Goal: Information Seeking & Learning: Learn about a topic

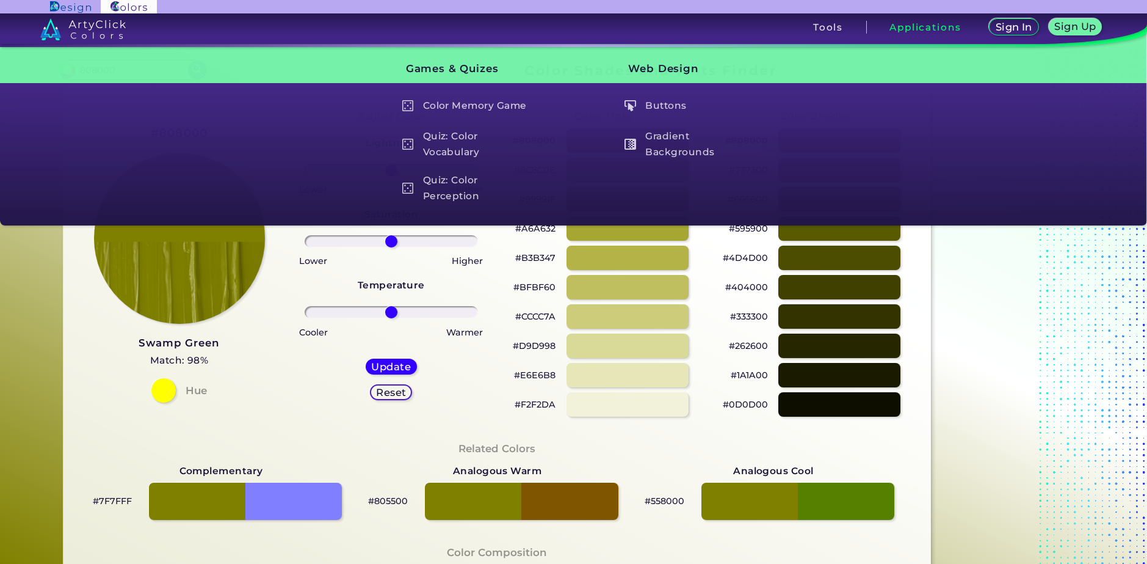
click at [290, 420] on div "Adjust Color Lightness Saturation Temperature Lower Higher Lower Higher Cooler …" at bounding box center [391, 262] width 212 height 332
click at [189, 341] on h3 "Swamp Green" at bounding box center [179, 343] width 81 height 15
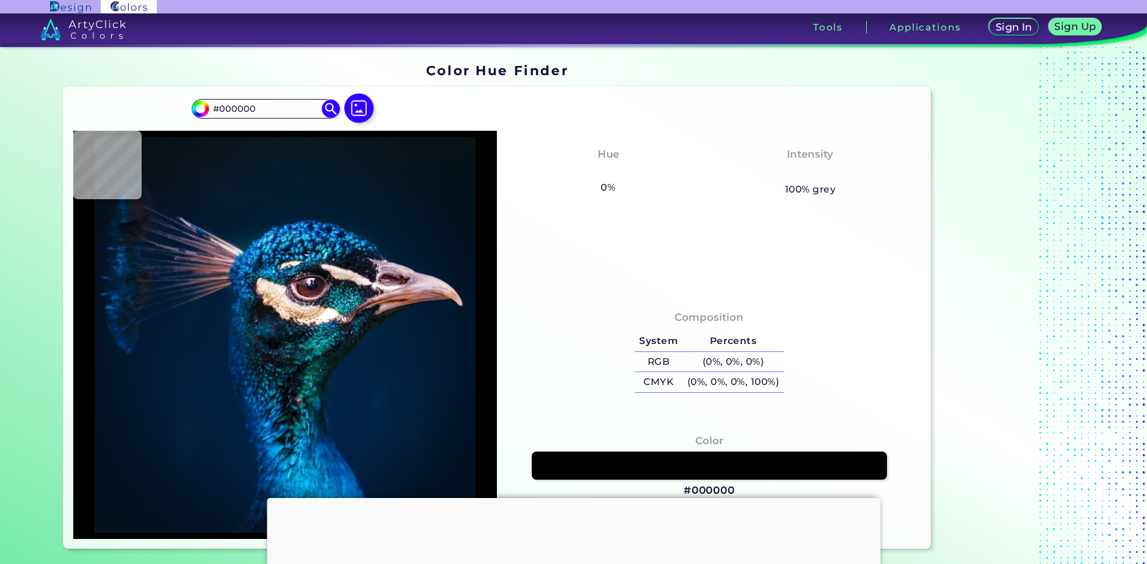
type input "#011327"
type input "#00162d"
type input "#00162D"
type input "#01152d"
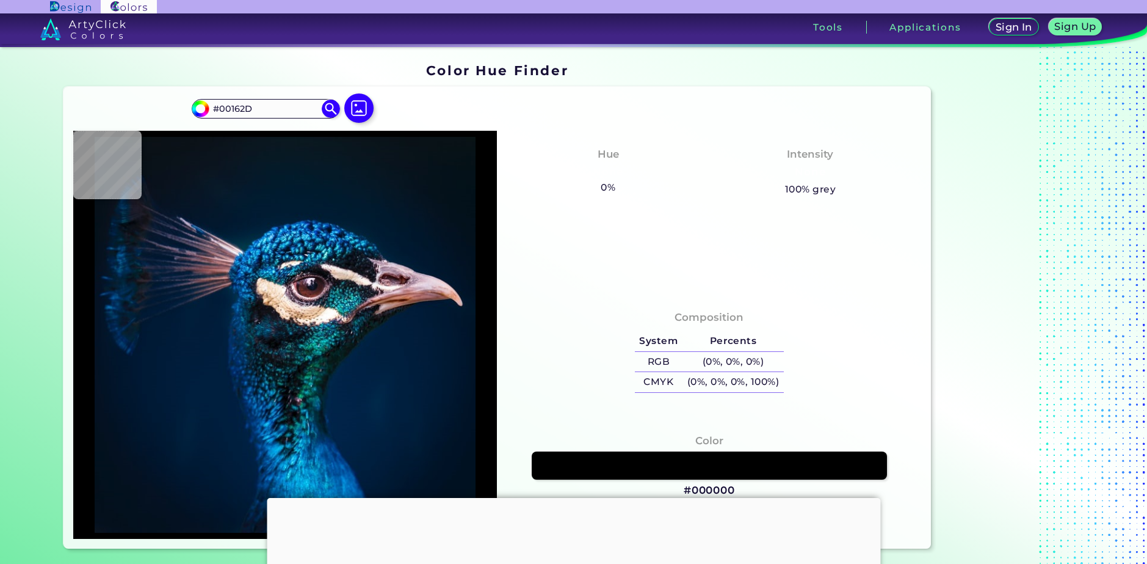
type input "#01152D"
type input "#00162b"
type input "#00162B"
type input "#01172c"
type input "#01172C"
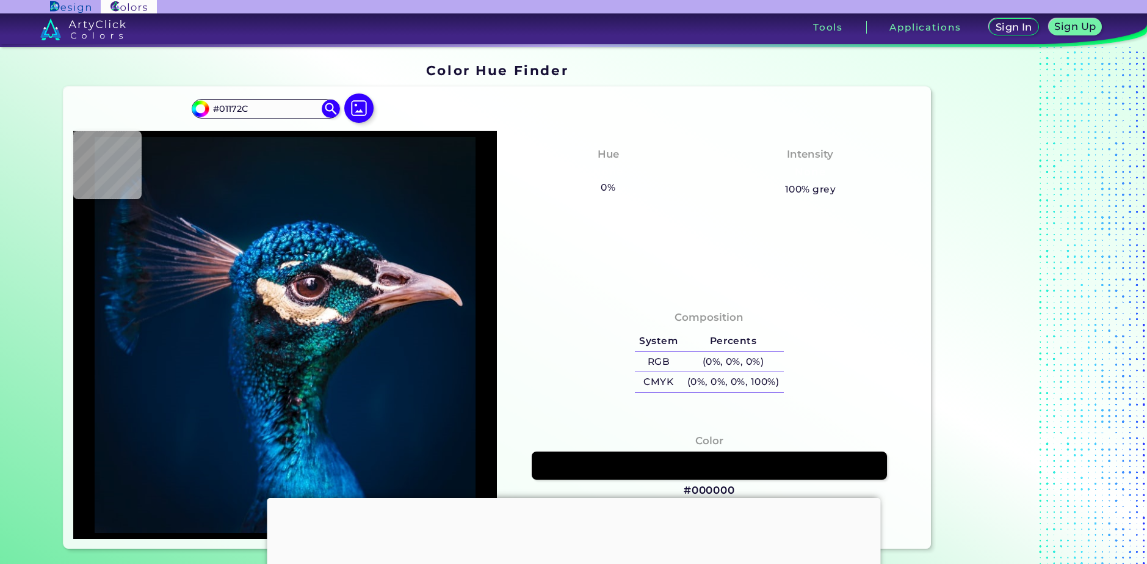
type input "#00162d"
type input "#00162D"
type input "#01172e"
type input "#01172E"
type input "#00162b"
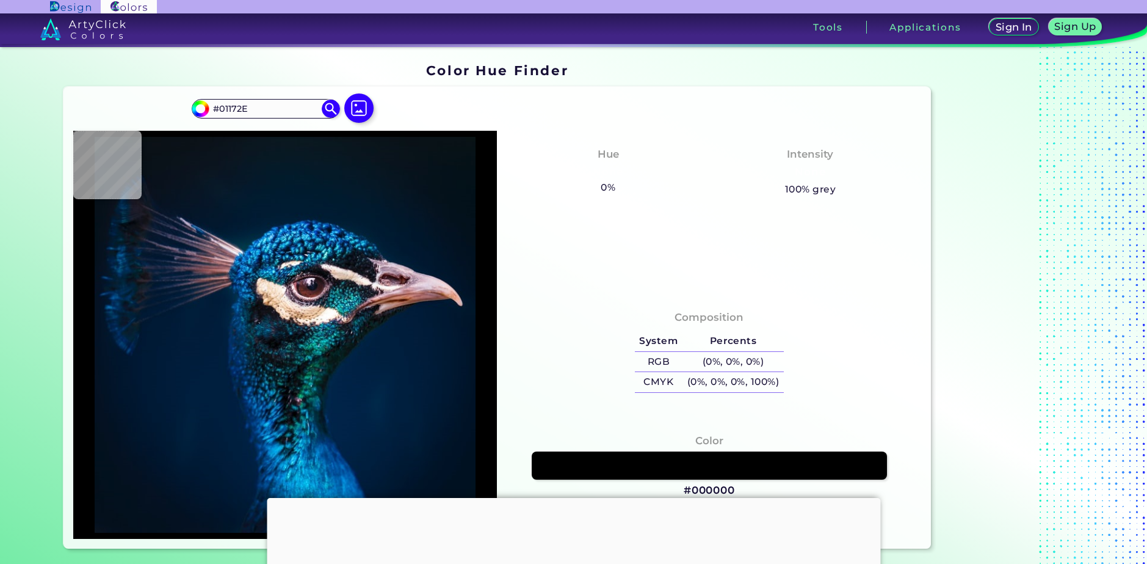
type input "#00162B"
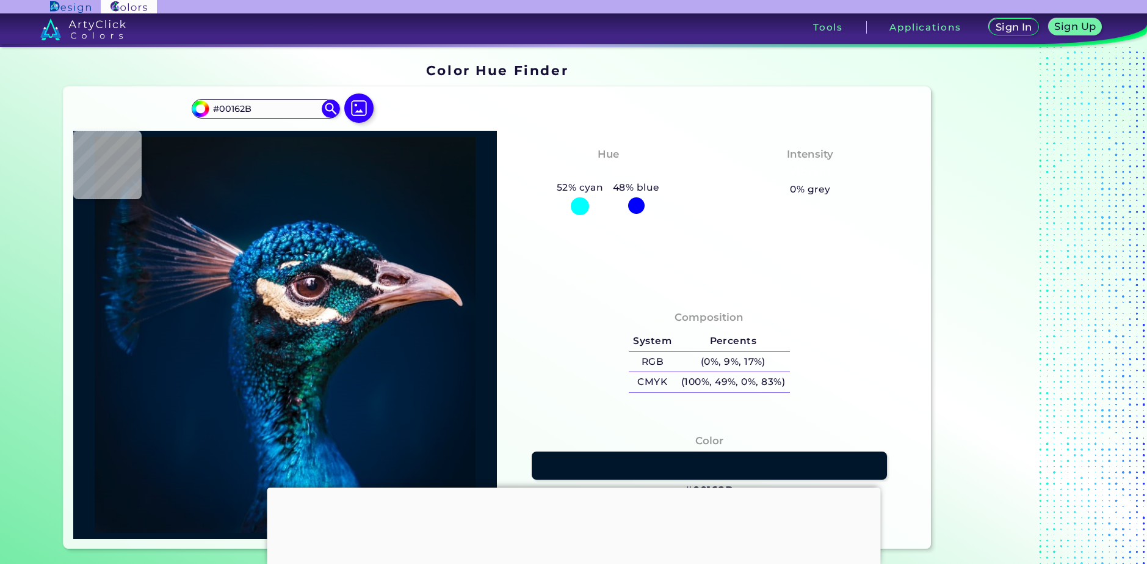
type input "#00152a"
type input "#00152A"
type input "#001529"
type input "#001628"
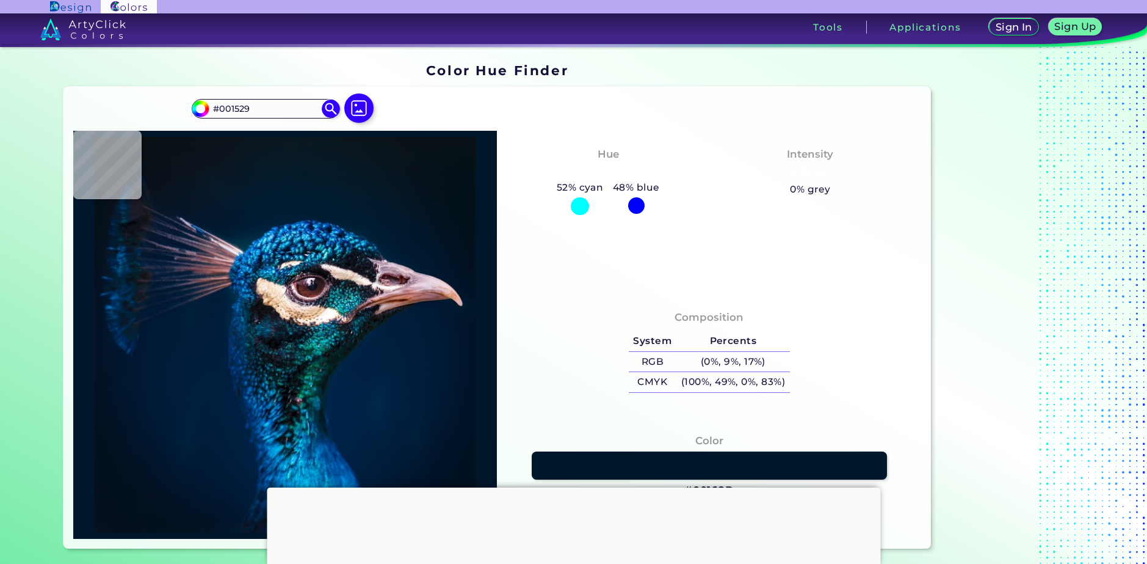
type input "#001628"
type input "#001529"
type input "#001629"
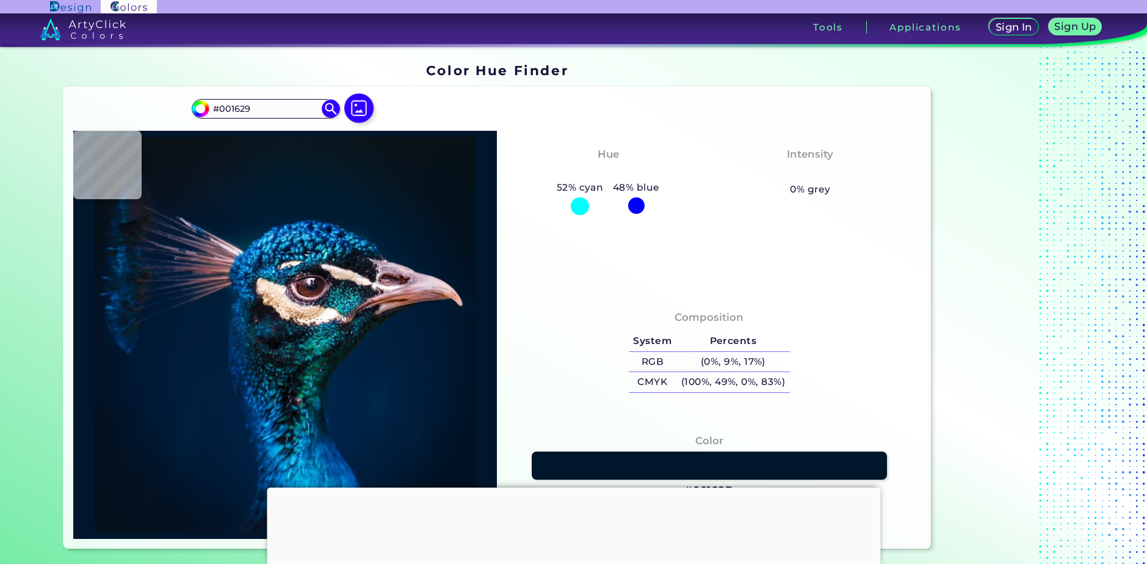
type input "#00162b"
type input "#00162B"
type input "#00182e"
type input "#00182E"
type input "#00192f"
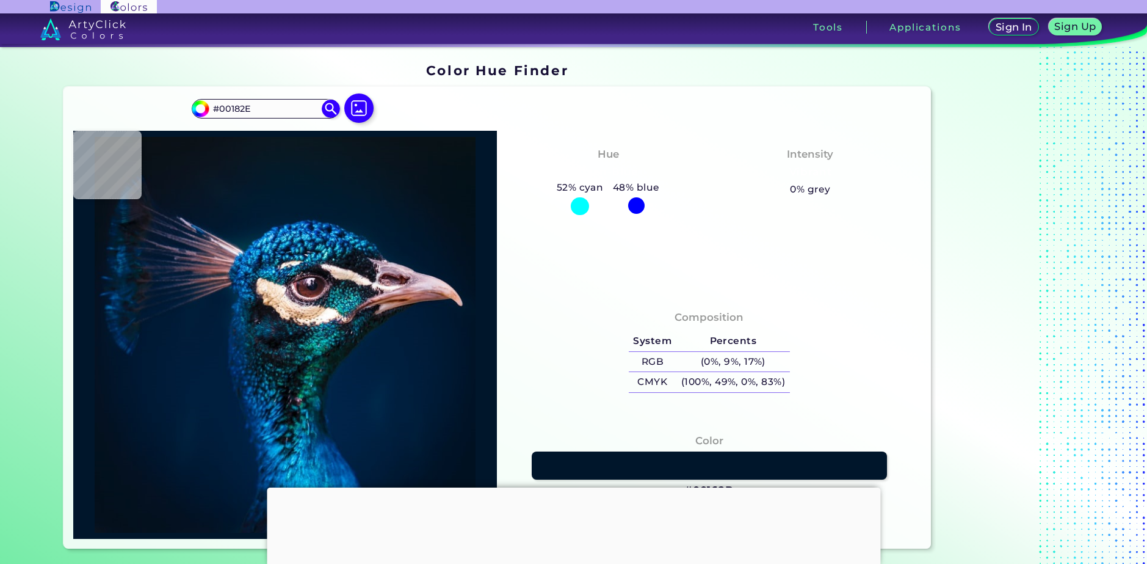
type input "#00192F"
type input "#011931"
type input "#001d35"
type input "#001D35"
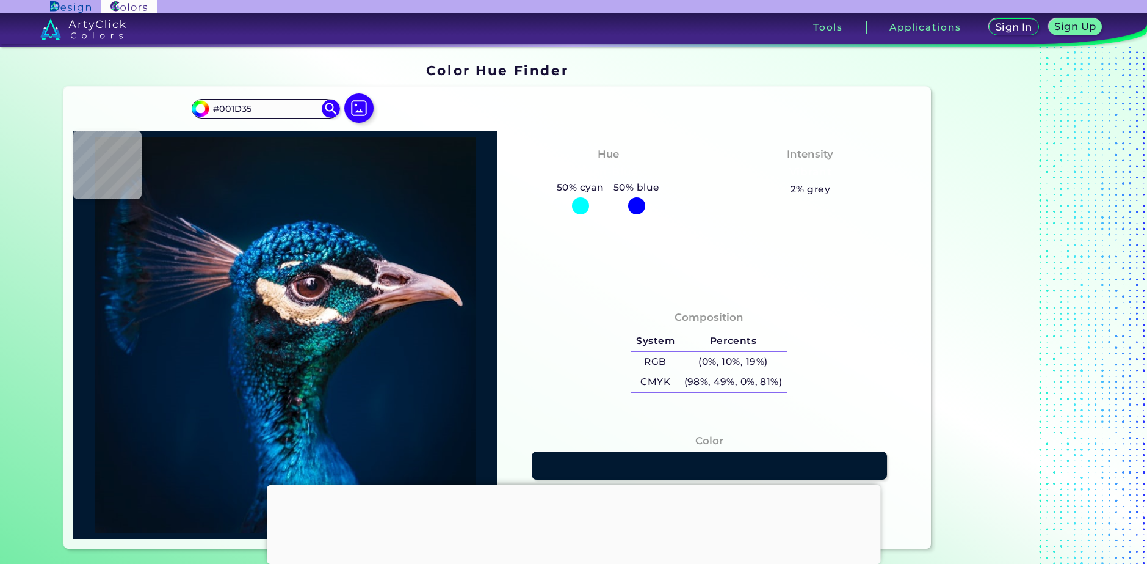
type input "#004482"
type input "#044485"
type input "#084184"
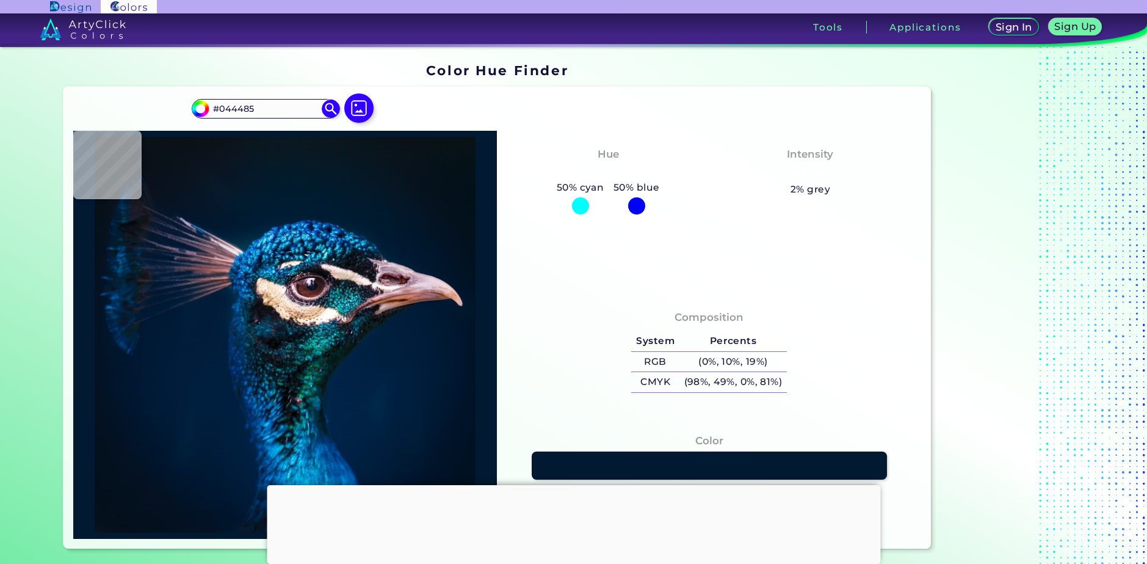
type input "#084184"
type input "#004e9c"
type input "#004E9C"
type input "#2d8fde"
type input "#2D8FDE"
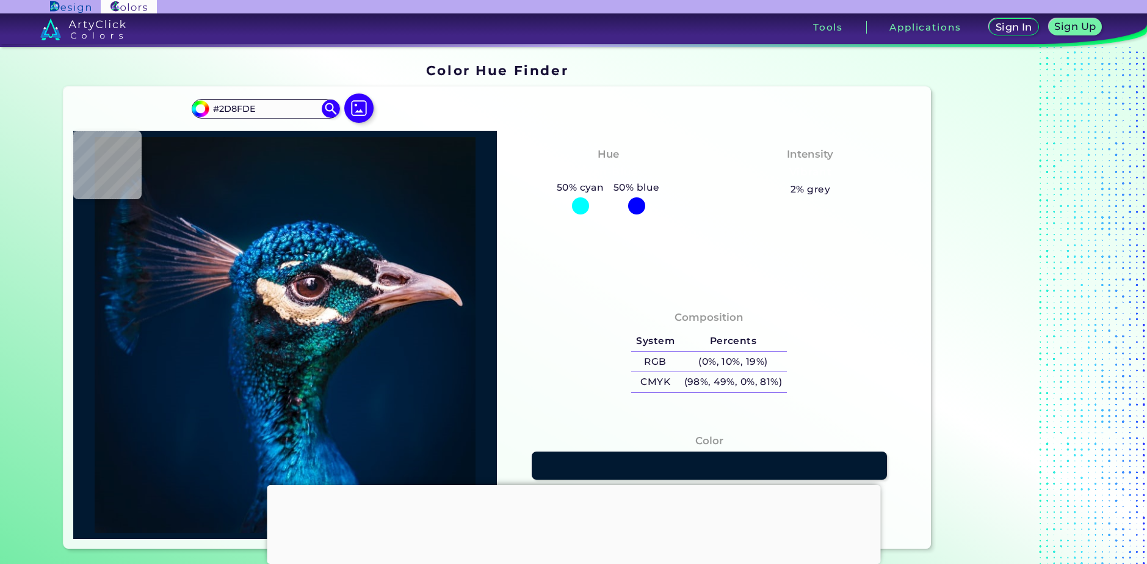
type input "#196eac"
type input "#196EAC"
type input "#0491cf"
type input "#0491CF"
type input "#4fcffa"
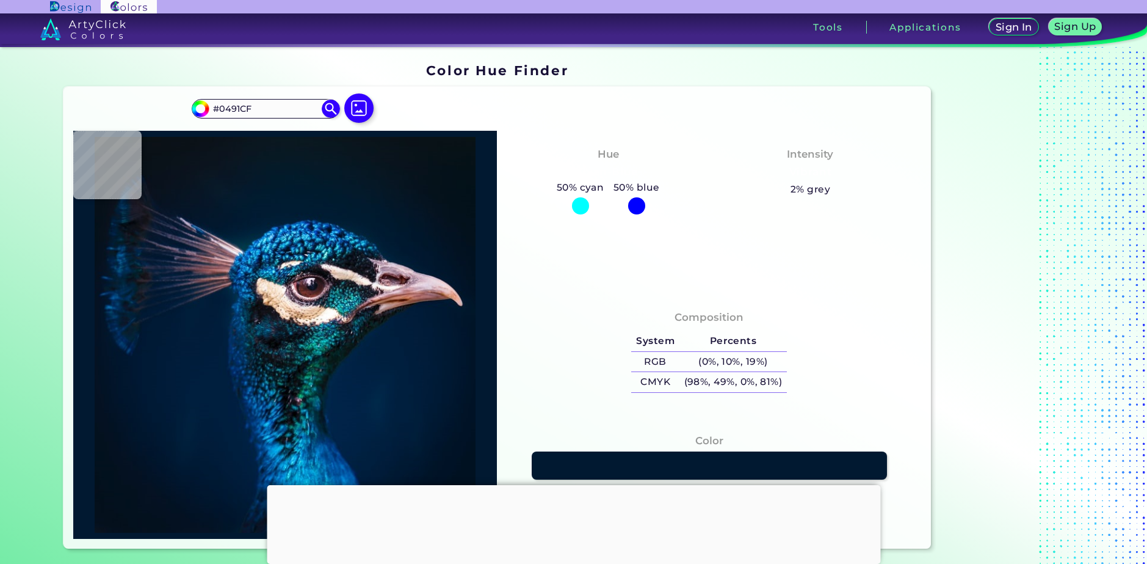
type input "#4FCFFA"
type input "#05558f"
type input "#05558F"
type input "#56b3f6"
type input "#56B3F6"
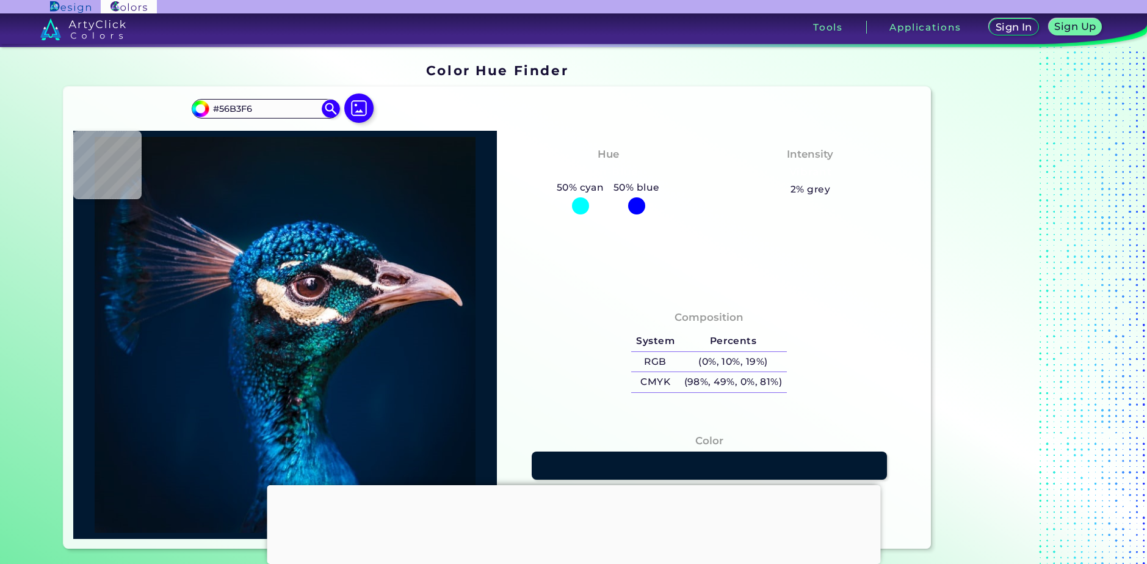
type input "#42a7ea"
type input "#42A7EA"
type input "#08649a"
type input "#08649A"
type input "#013b6d"
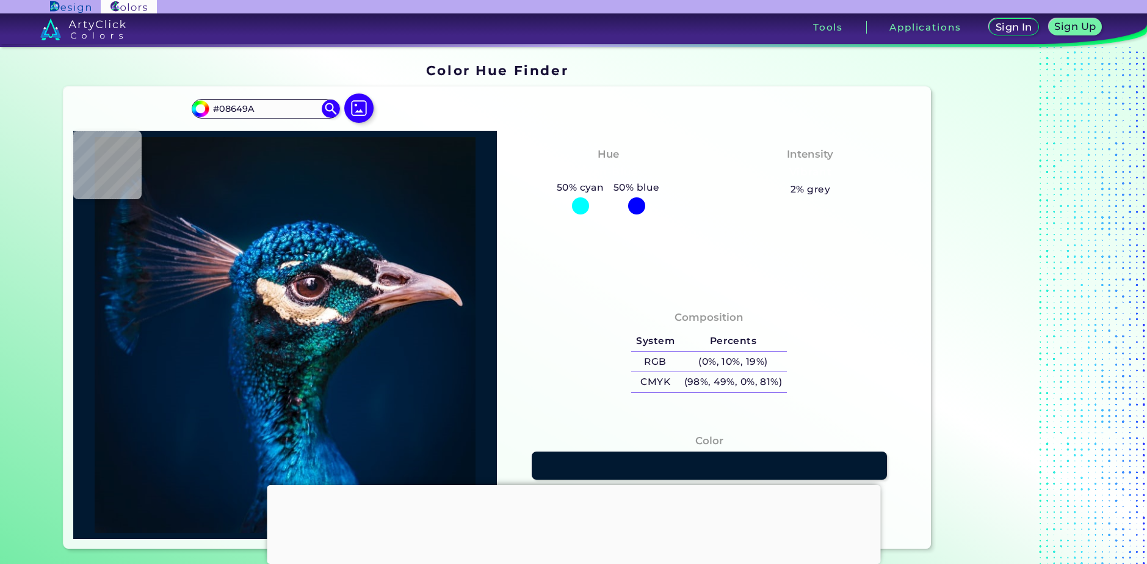
type input "#013B6D"
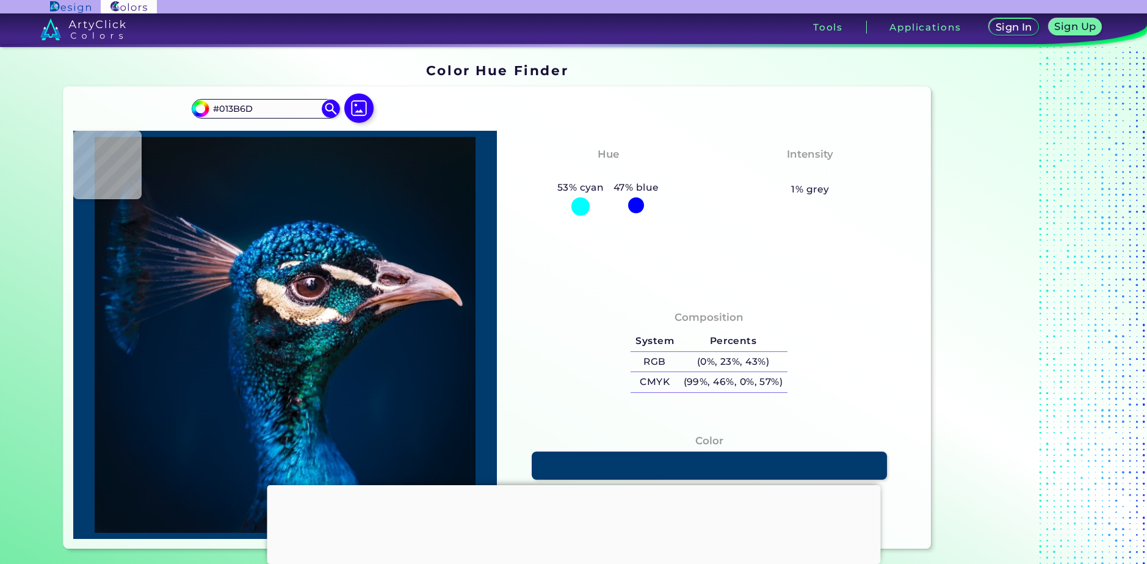
type input "#066a9e"
type input "#066A9E"
type input "#0471a7"
type input "#0471A7"
type input "#2ab1e6"
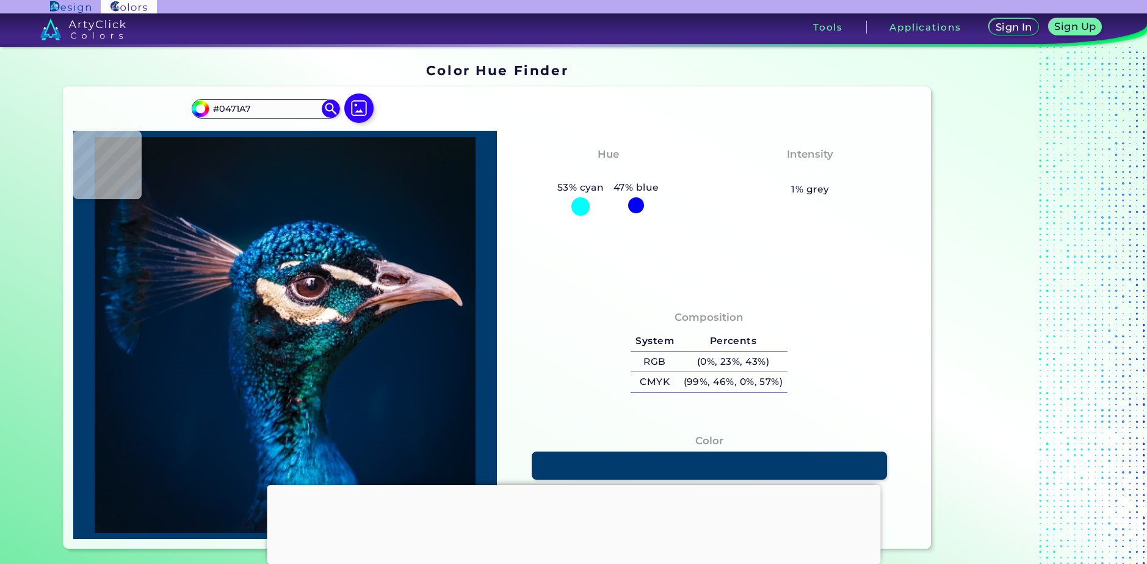
type input "#2AB1E6"
type input "#022446"
type input "#17779a"
type input "#17779A"
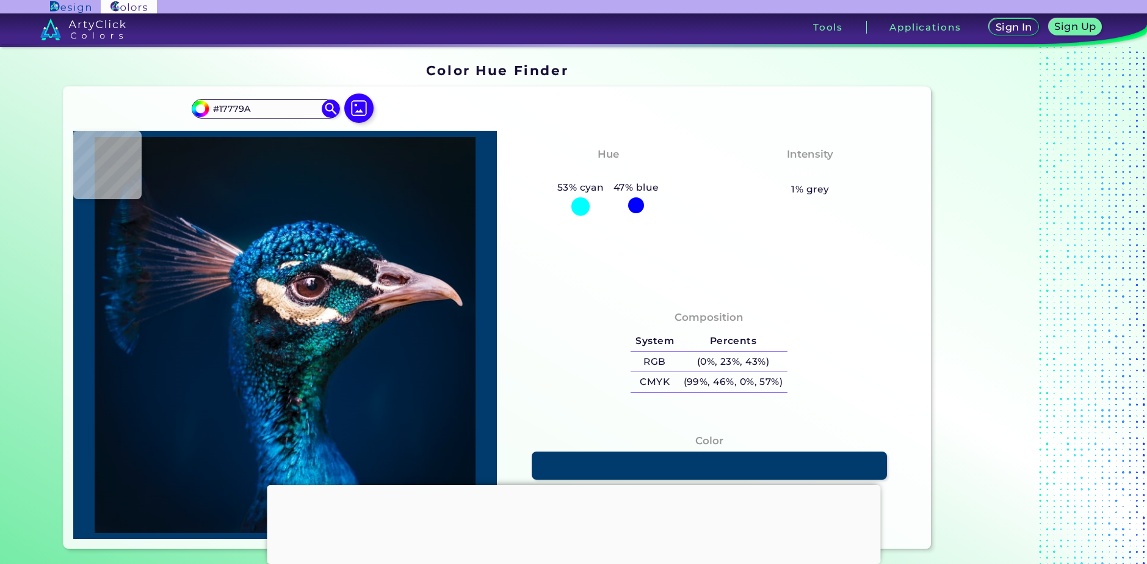
type input "#00234b"
type input "#00234B"
type input "#0c3d72"
type input "#0C3D72"
type input "#073668"
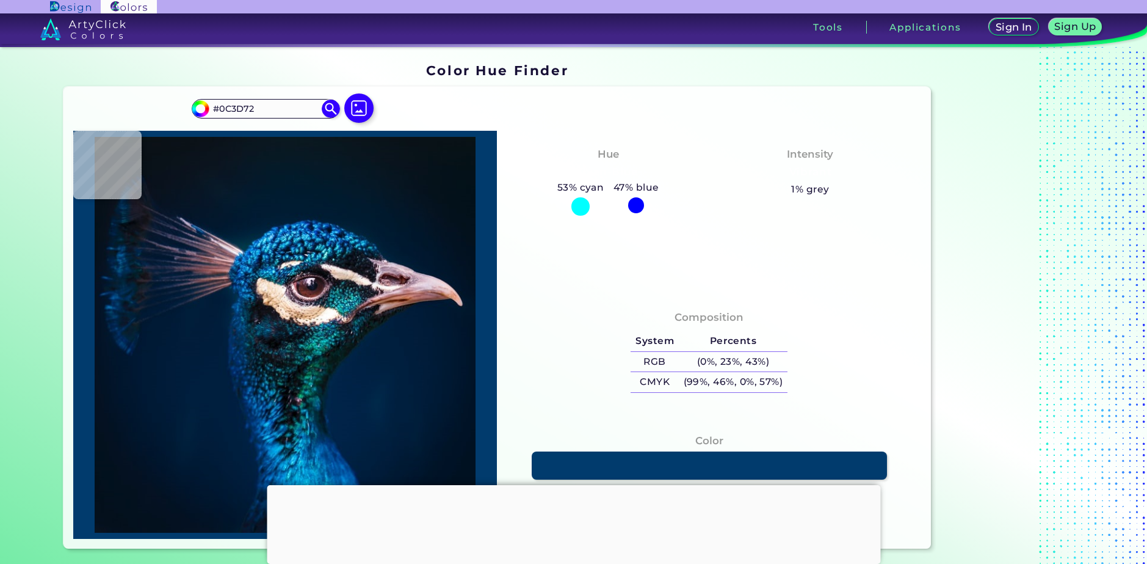
type input "#073668"
type input "#14517b"
type input "#14517B"
type input "#003962"
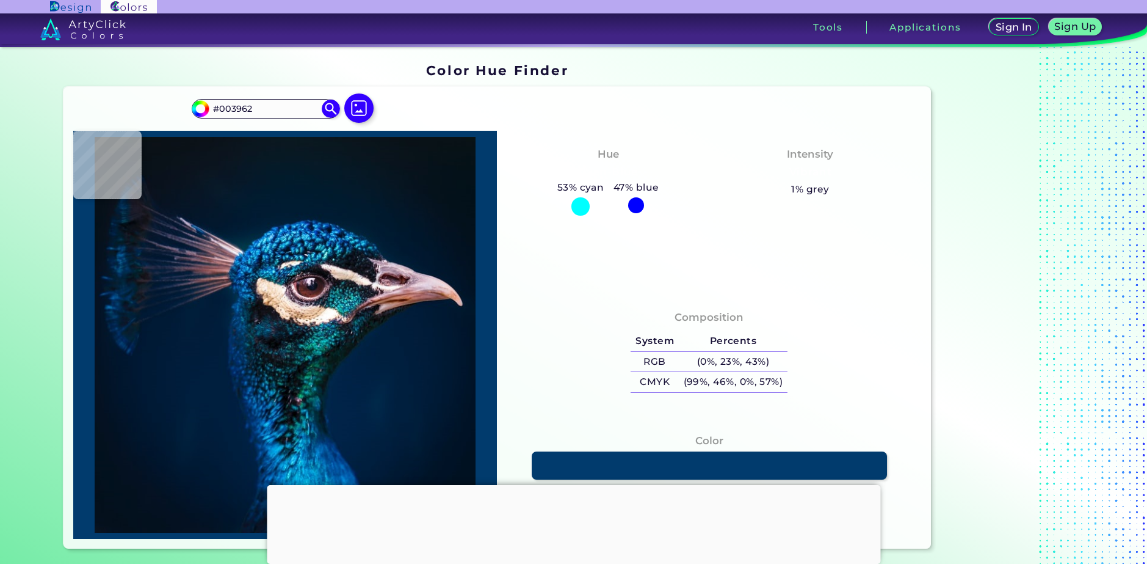
type input "#054076"
type input "#073a71"
type input "#073A71"
type input "#04619f"
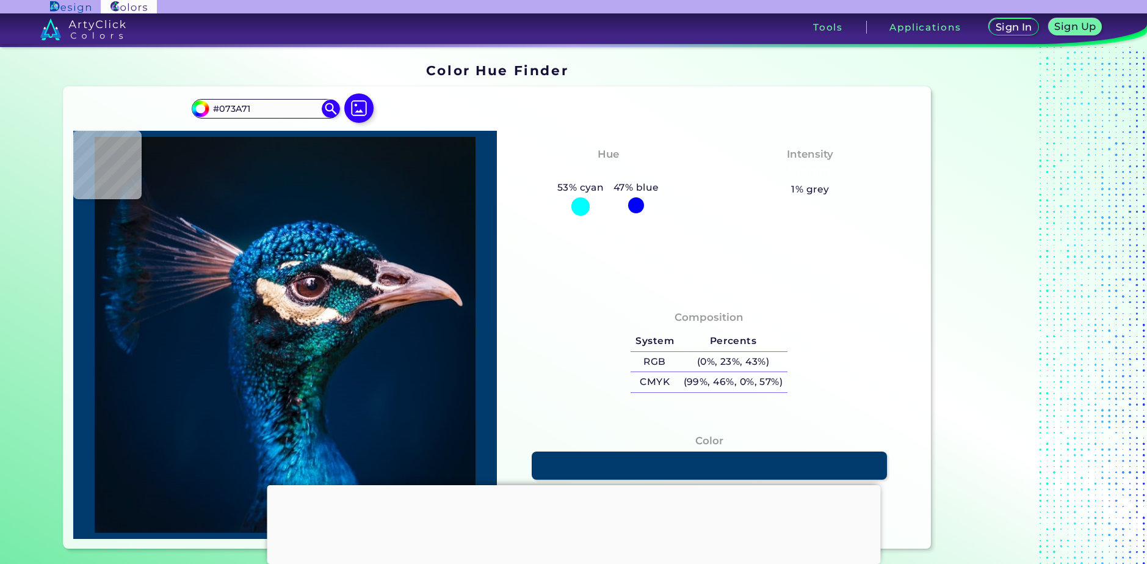
type input "#04619F"
type input "#1179b8"
type input "#1179B8"
type input "#149cc9"
type input "#149CC9"
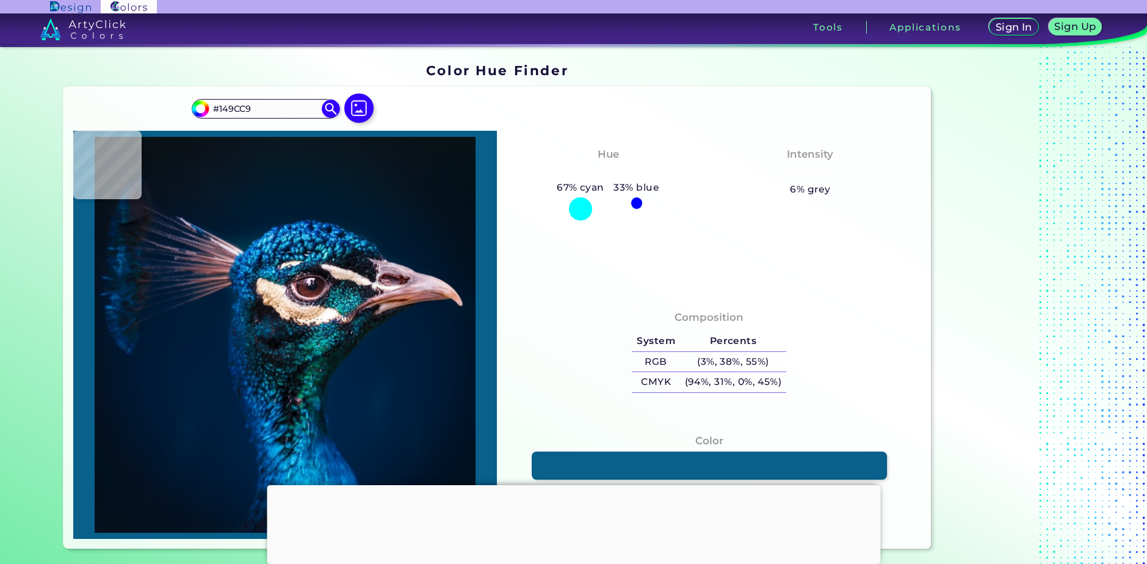
type input "#08608b"
type input "#08608B"
type input "#064468"
type input "#023d65"
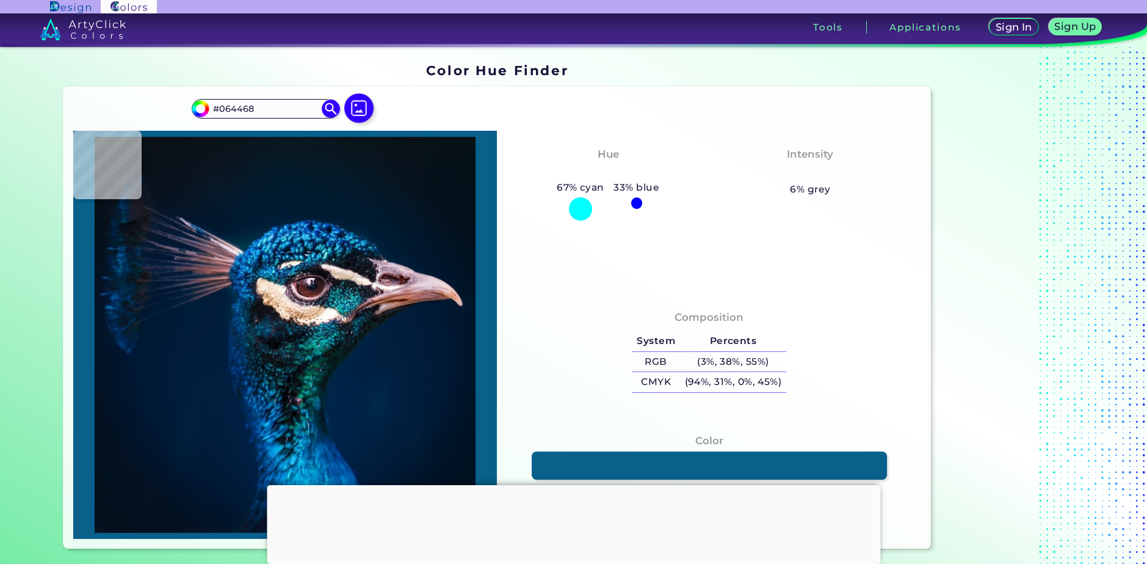
type input "#023D65"
type input "#002650"
type input "#13618c"
type input "#13618C"
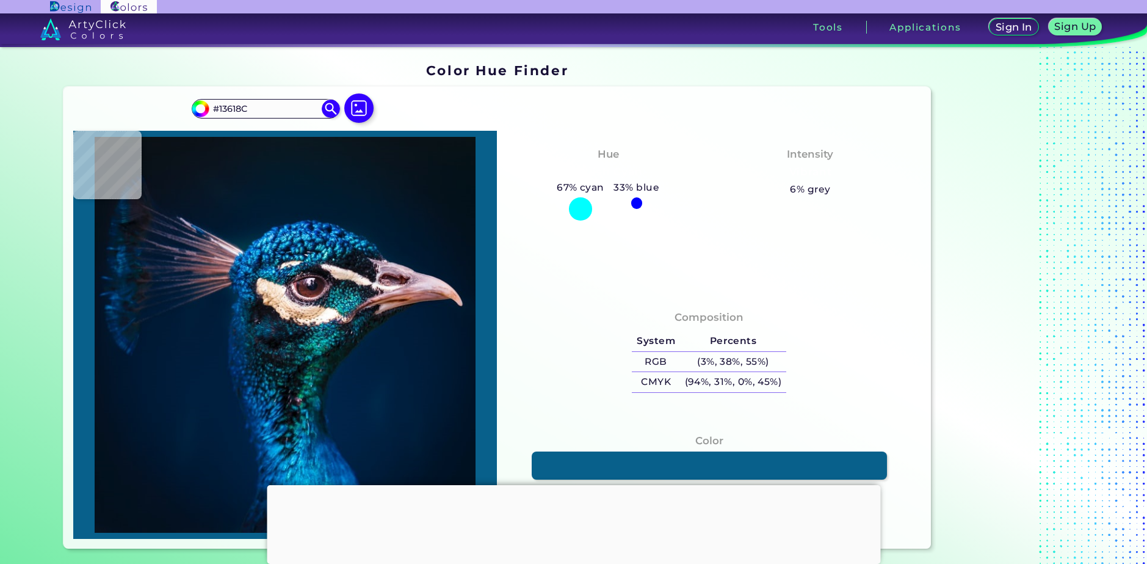
type input "#683e3c"
type input "#683E3C"
type input "#5e404b"
type input "#5E404B"
type input "#181c34"
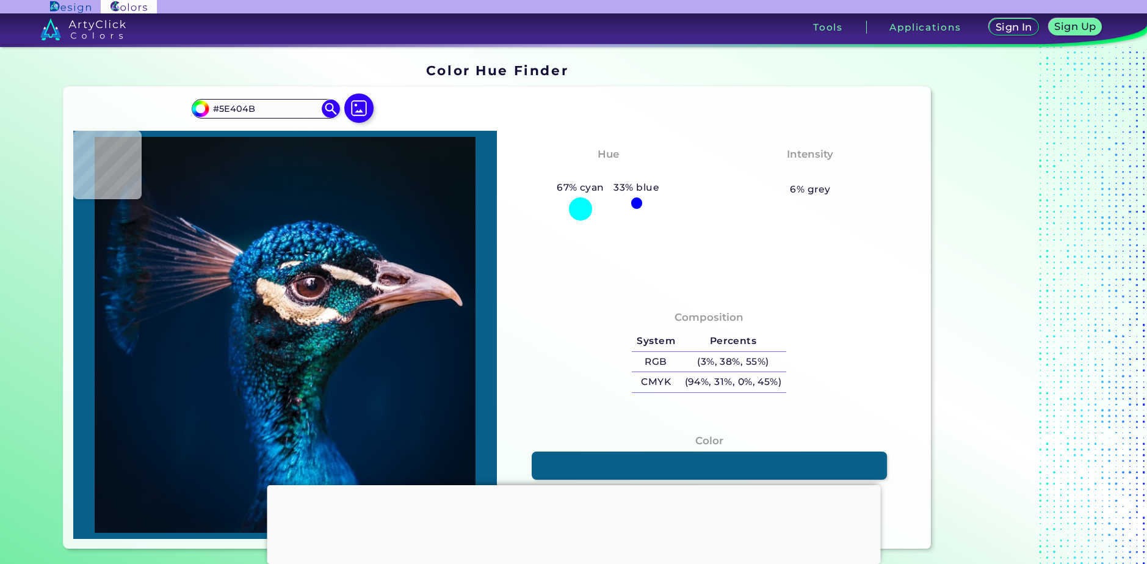
type input "#181C34"
type input "#061b34"
type input "#061B34"
type input "#0e1f3a"
type input "#0E1F3A"
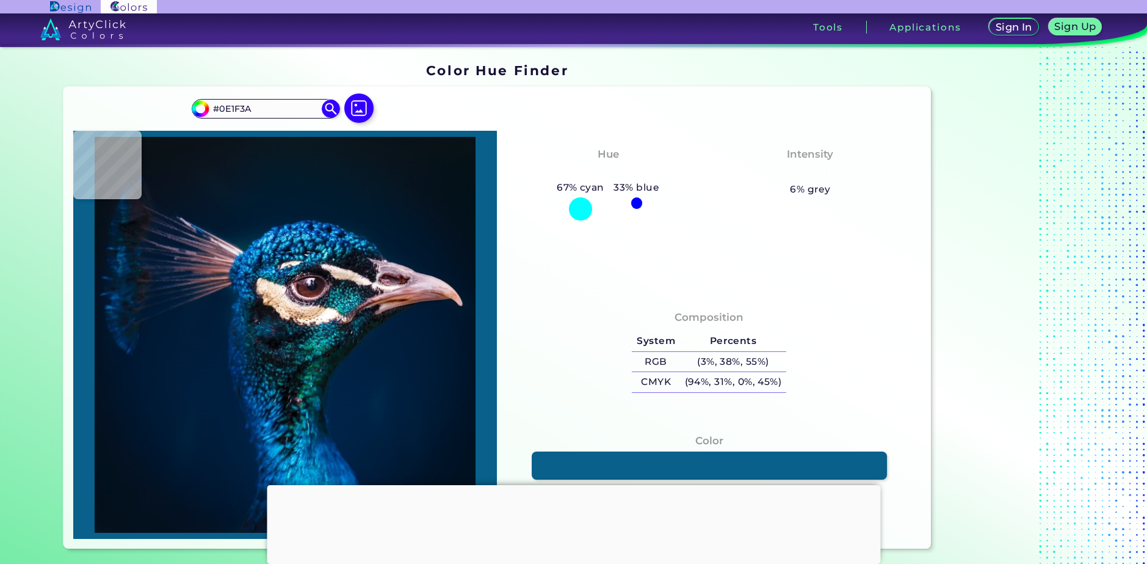
type input "#1e2a44"
type input "#1E2A44"
type input "#0f1c32"
type input "#0F1C32"
type input "#605b75"
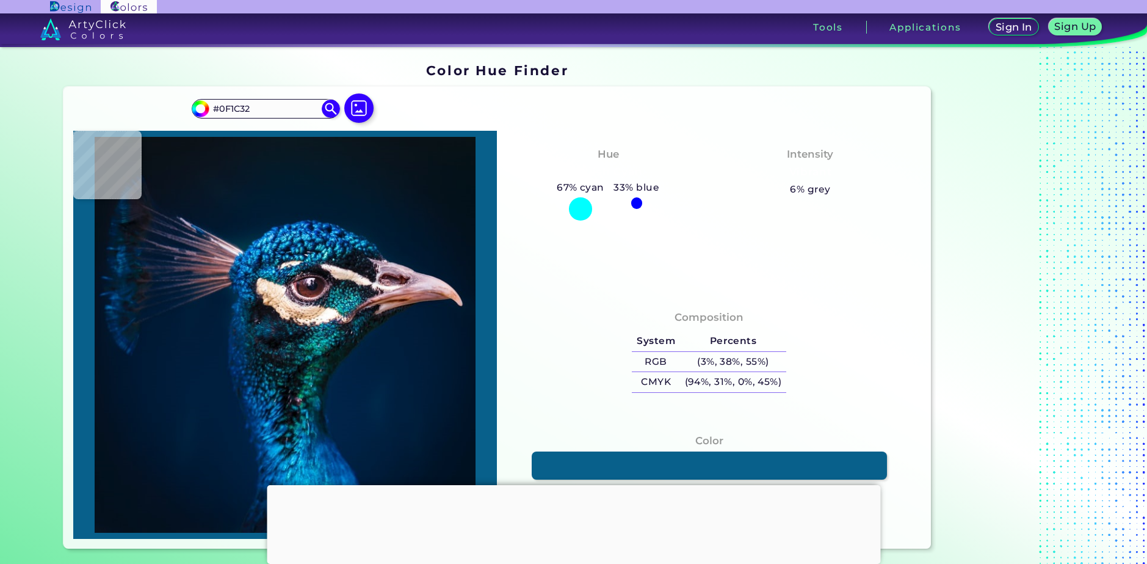
type input "#605B75"
type input "#031736"
type input "#051931"
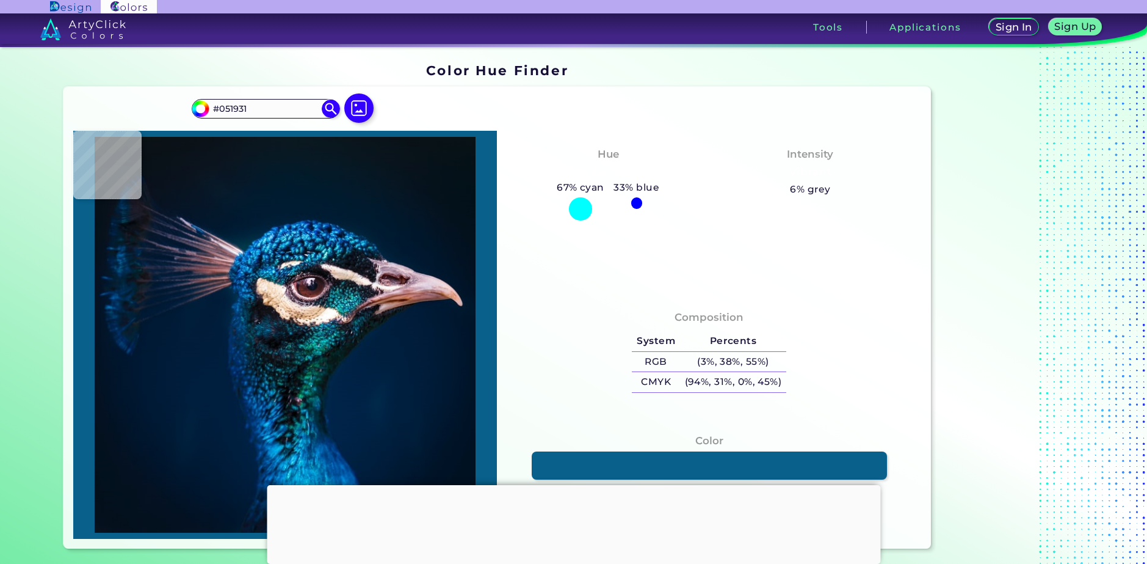
type input "#06162b"
type input "#06162B"
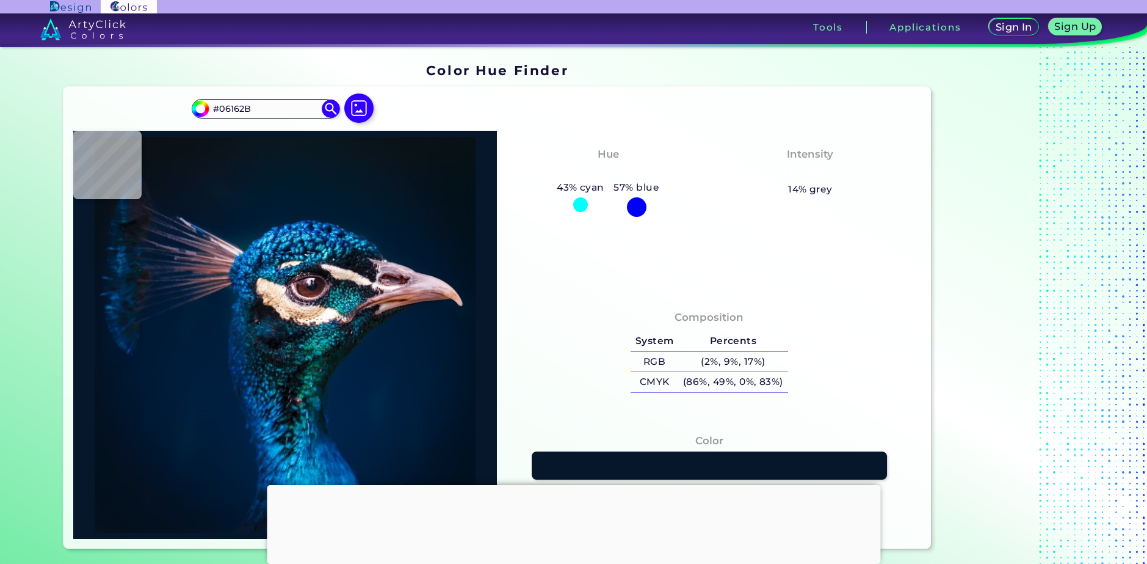
type input "#1a2741"
type input "#1A2741"
type input "#303650"
type input "#0b1631"
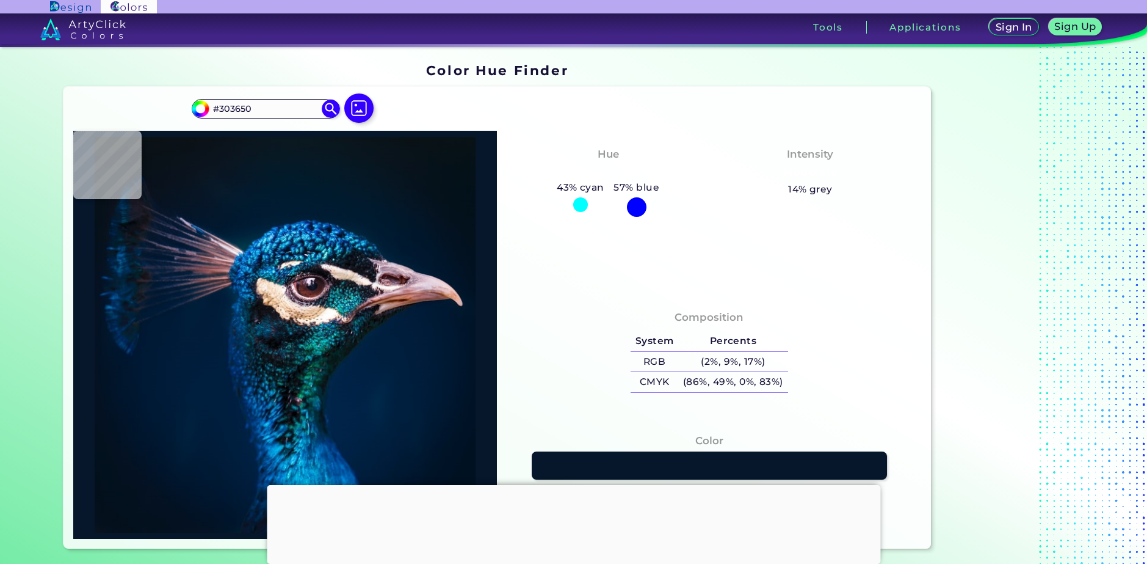
type input "#0B1631"
type input "#051931"
type input "#08142a"
type input "#08142A"
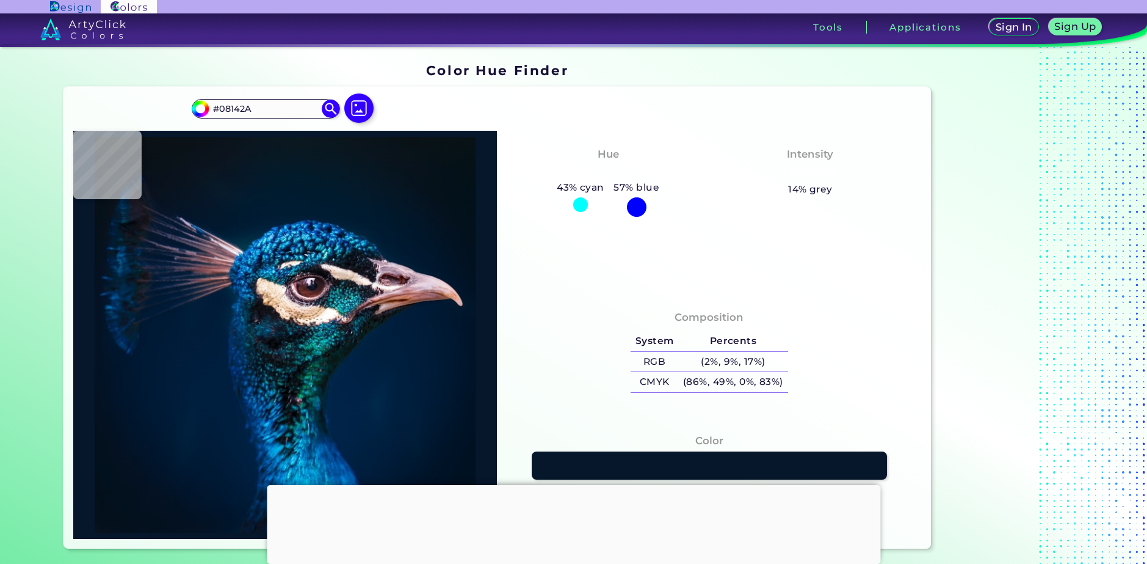
type input "#212940"
type input "#232d45"
type input "#232D45"
type input "#232f49"
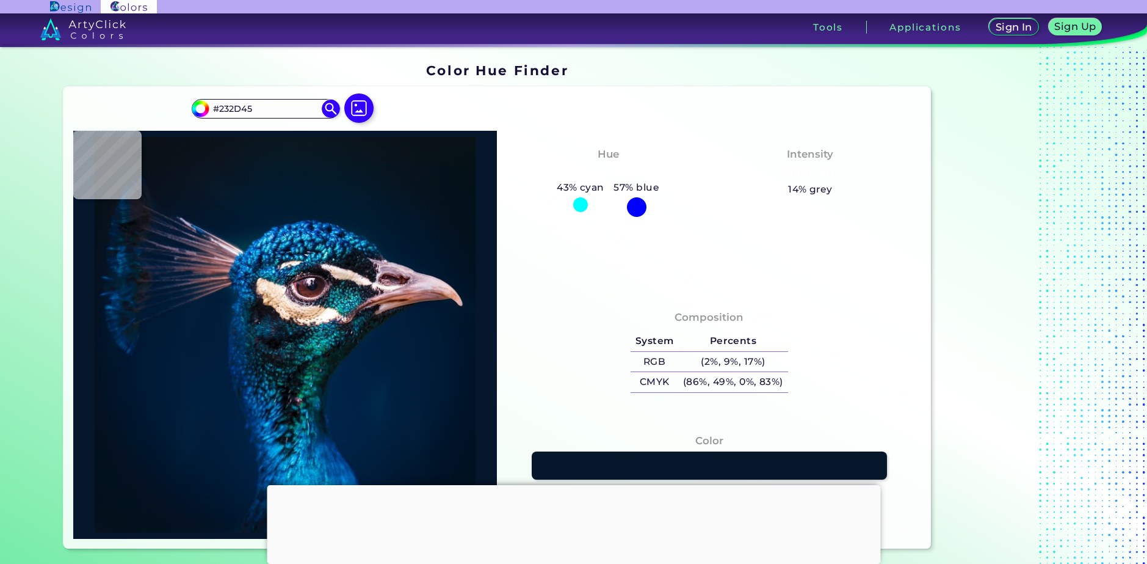
type input "#232F49"
type input "#061932"
type input "#826c7e"
type input "#826C7E"
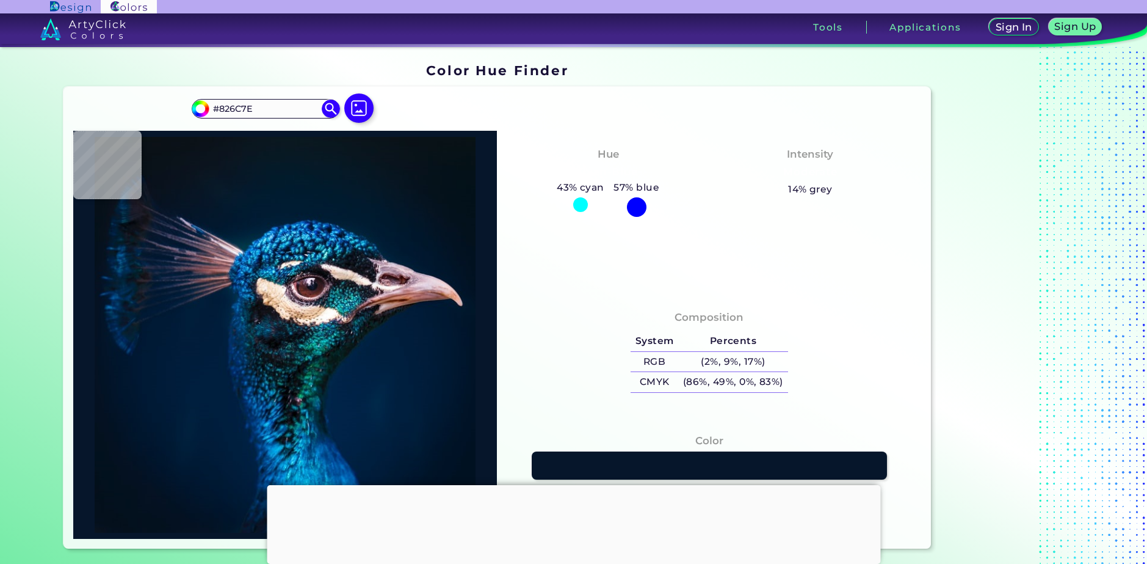
type input "#815f67"
type input "#815F67"
type input "#013b85"
type input "#013B85"
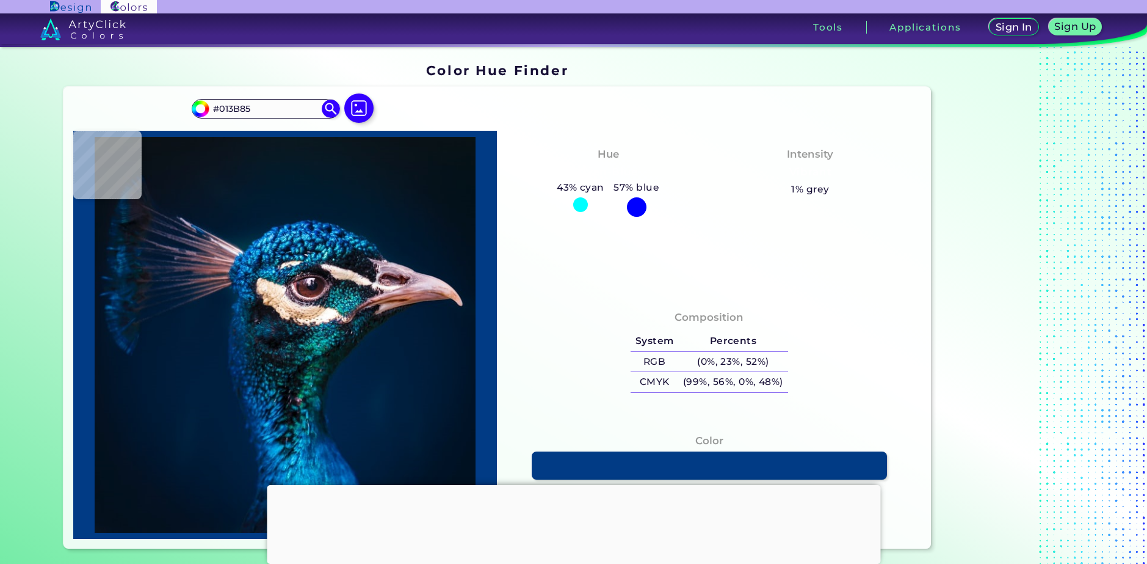
type input "#08416a"
type input "#08416A"
type input "#152435"
type input "#e4c6ac"
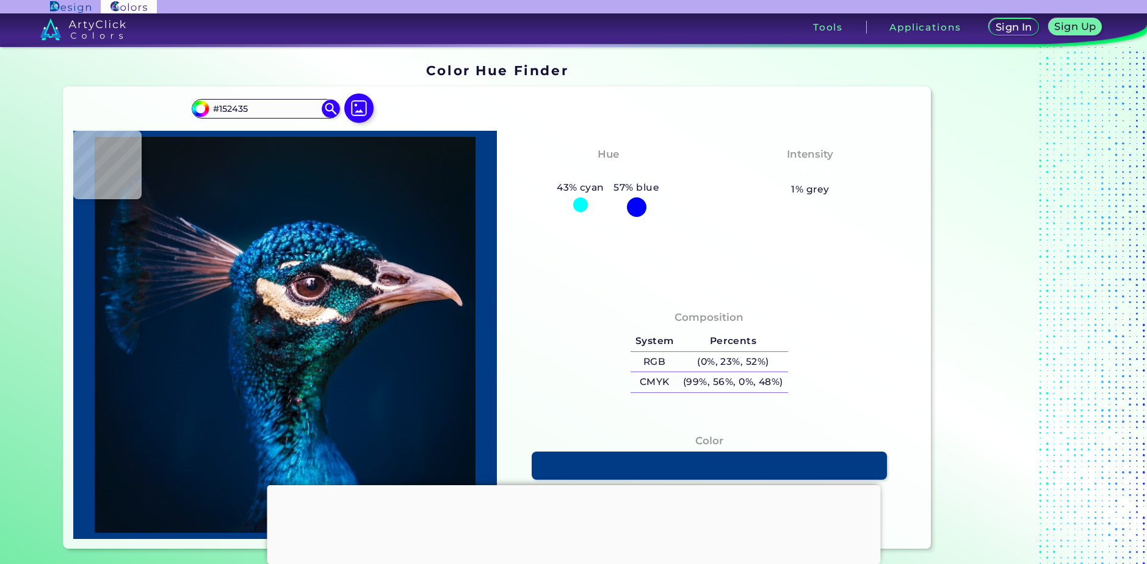
type input "#E4C6AC"
type input "#f6e4cd"
type input "#F6E4CD"
type input "#d7bba2"
type input "#D7BBA2"
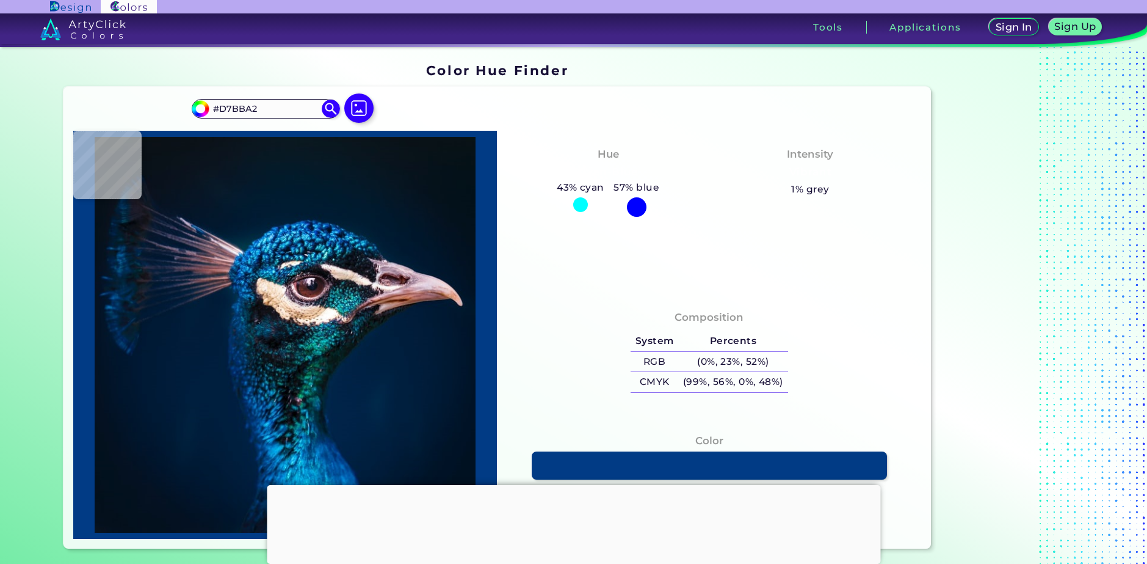
type input "#bd9e7c"
type input "#BD9E7C"
type input "#e6c59d"
type input "#E6C59D"
type input "#dfbc99"
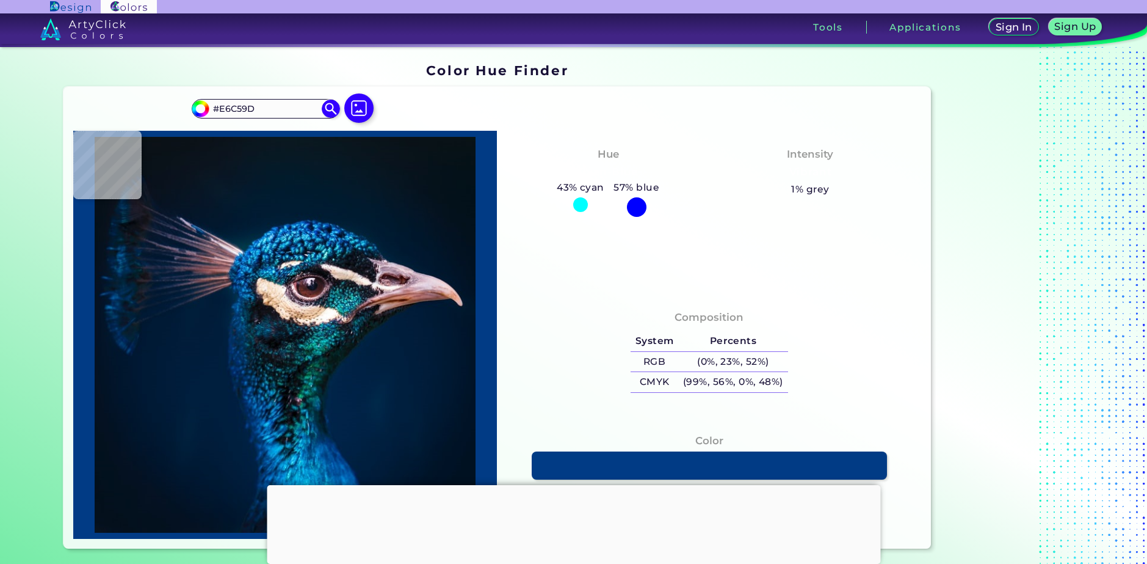
type input "#DFBC99"
type input "#d3aa80"
type input "#D3AA80"
type input "#bb956e"
type input "#BB956E"
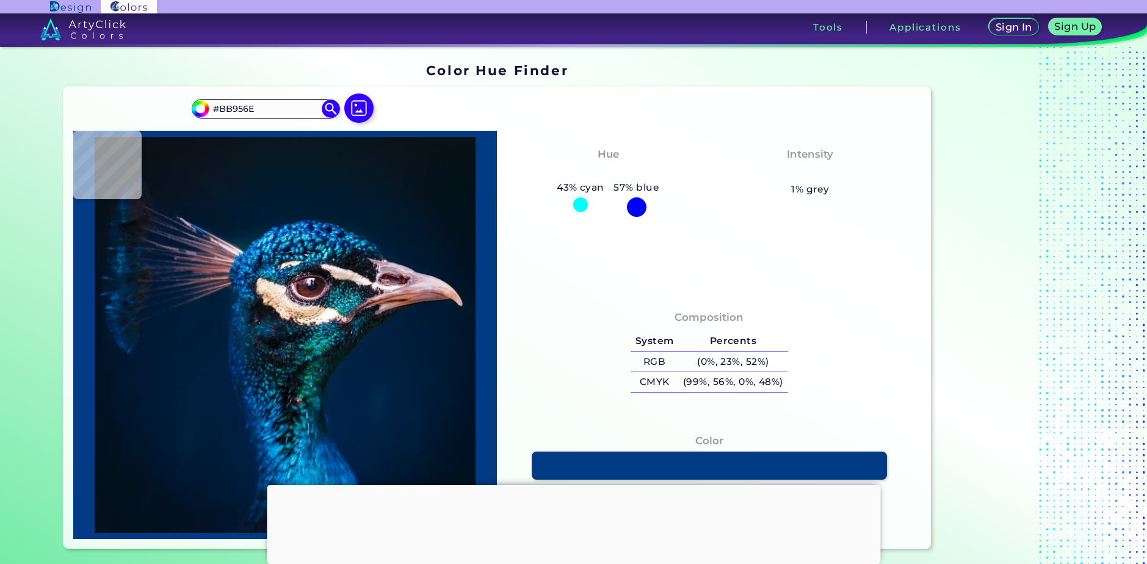
type input "#e1b991"
type input "#E1B991"
type input "#cea787"
type input "#CEA787"
type input "#d8b597"
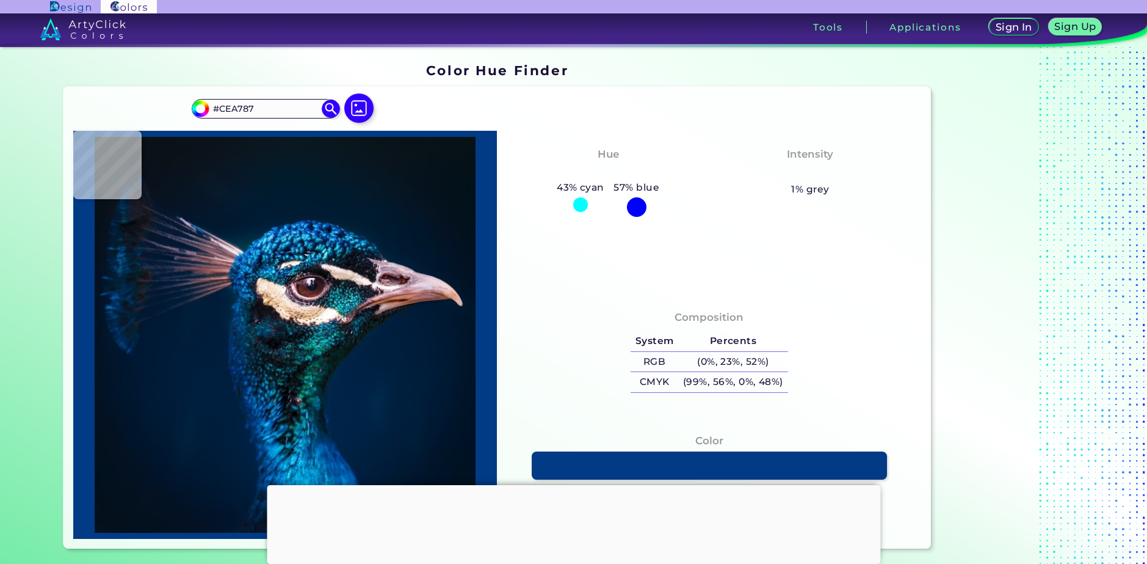
type input "#D8B597"
type input "#debb9e"
type input "#DEBB9E"
type input "#f4dbc5"
type input "#F4DBC5"
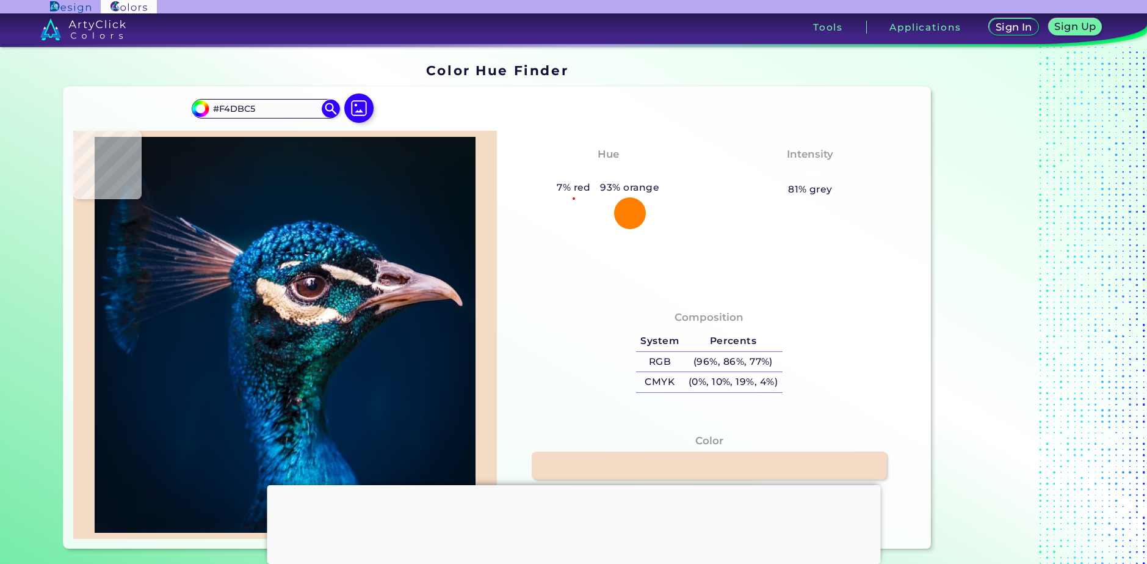
type input "#6c5043"
type input "#6C5043"
type input "#1b2a32"
type input "#1B2A32"
type input "#073440"
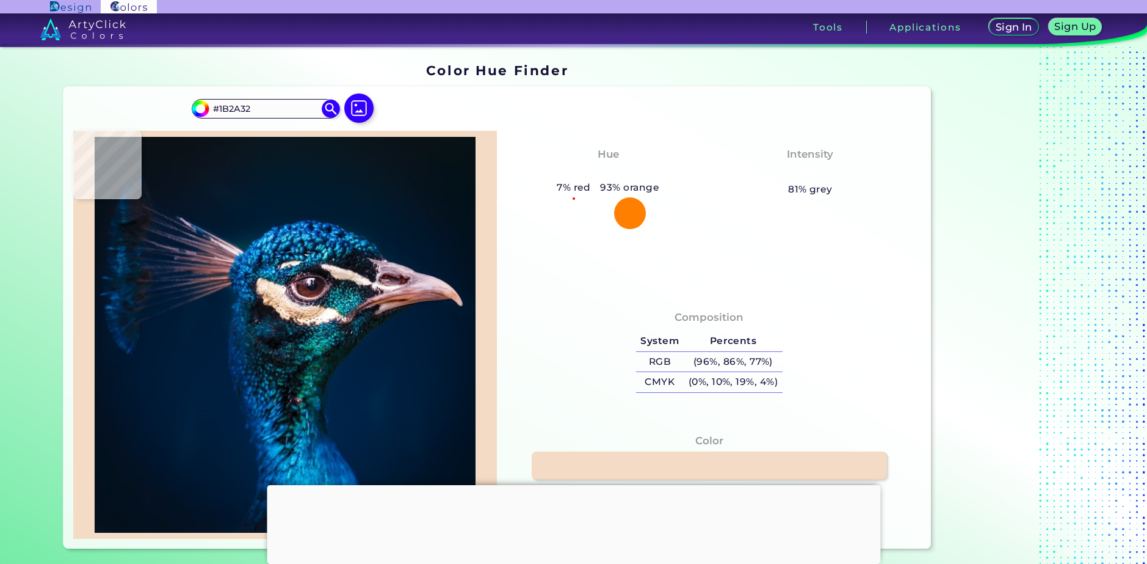
type input "#073440"
type input "#0d1620"
type input "#0D1620"
type input "#08141e"
type input "#08141E"
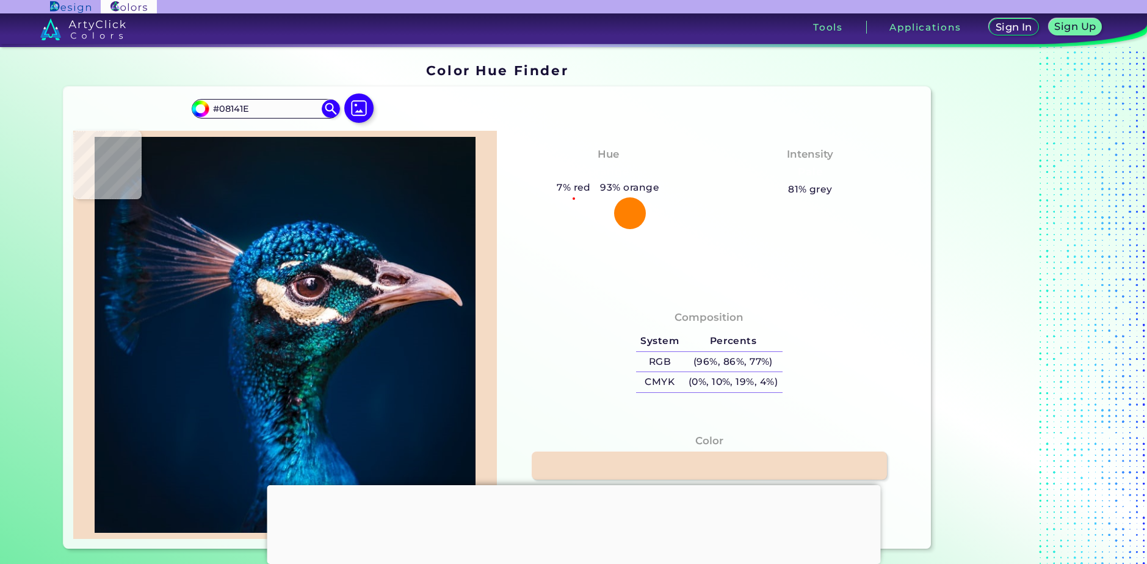
type input "#012228"
type input "#1a787b"
type input "#1A787B"
type input "#22939a"
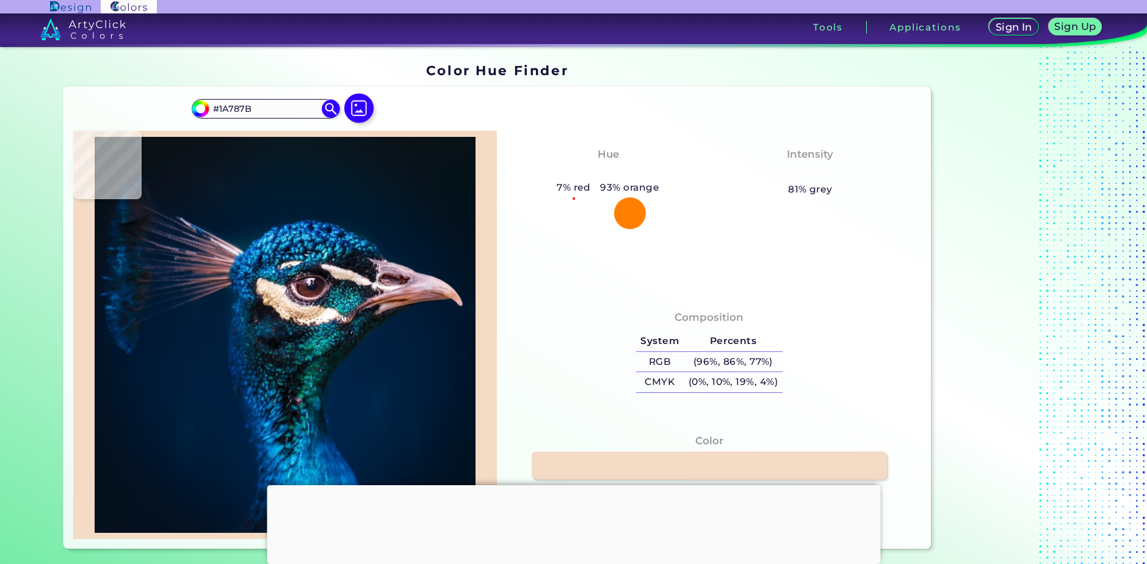
type input "#22939A"
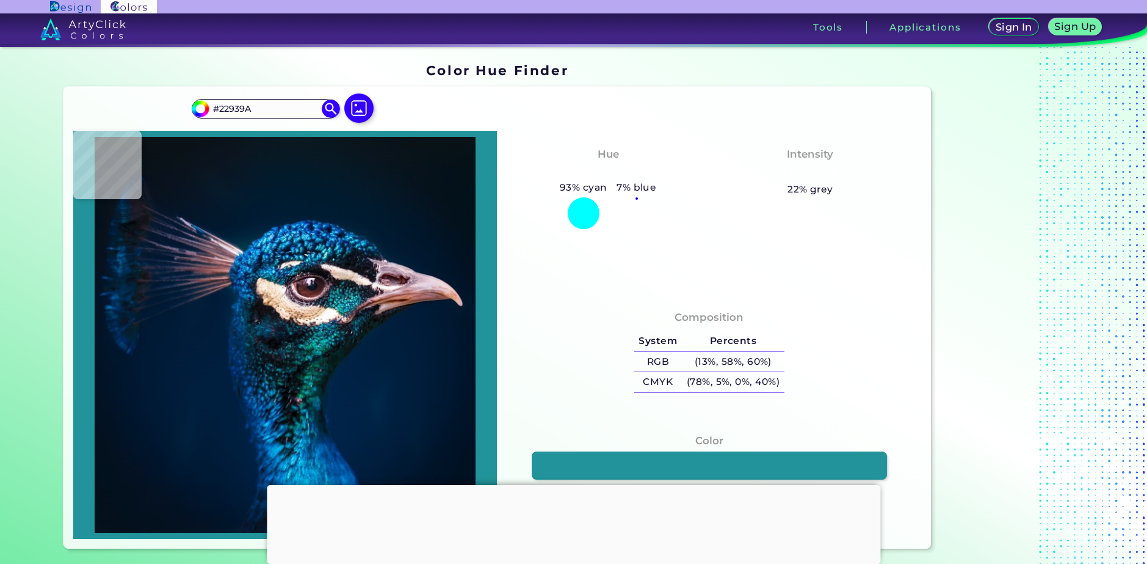
type input "#015458"
type input "#004f52"
type input "#004F52"
type input "#0c8176"
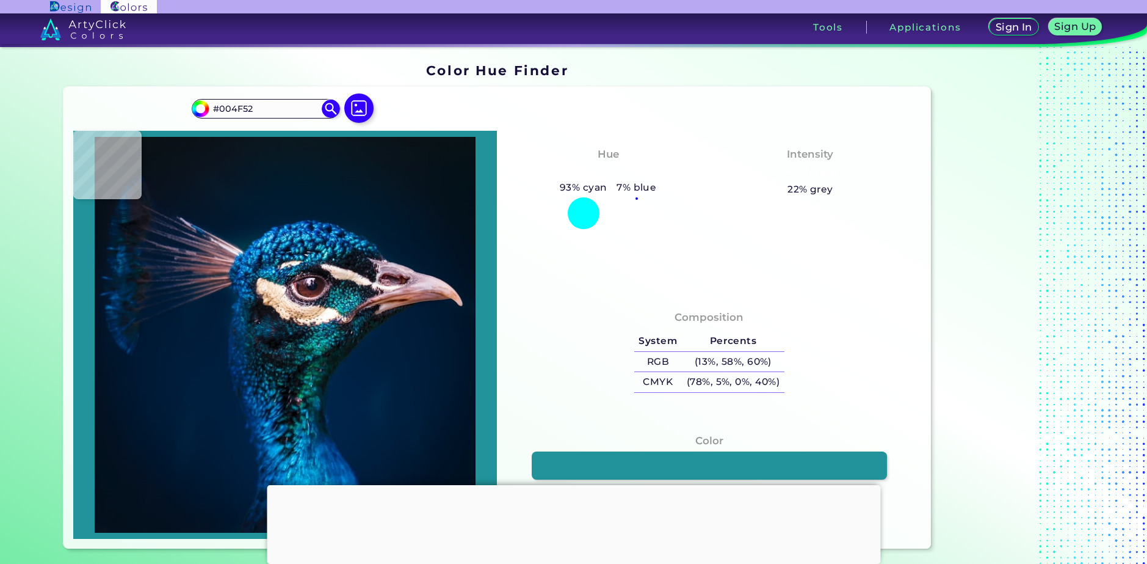
type input "#0C8176"
